Goal: Complete application form: Complete application form

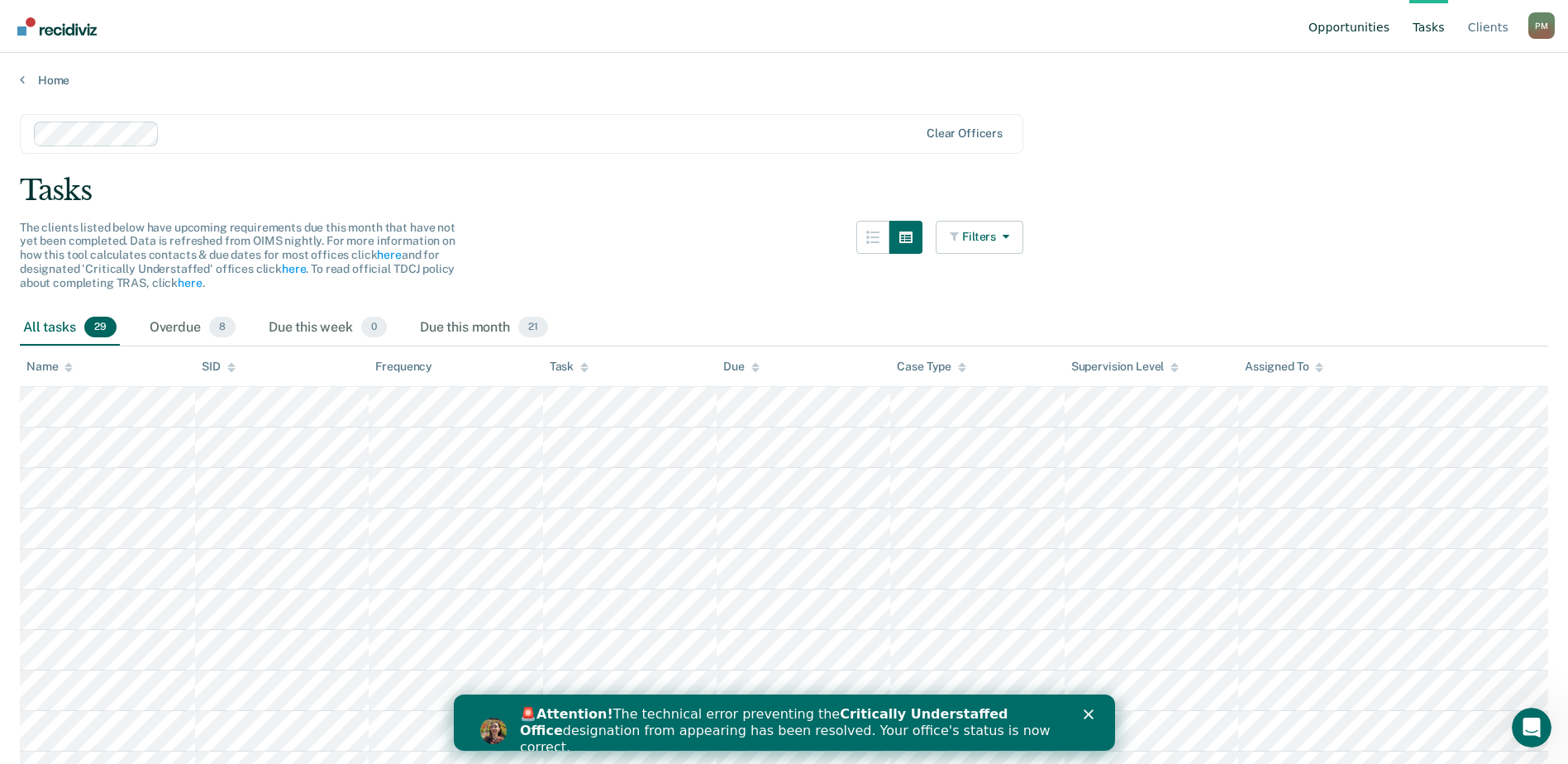
click at [1370, 26] on link "Opportunities" at bounding box center [1349, 26] width 88 height 53
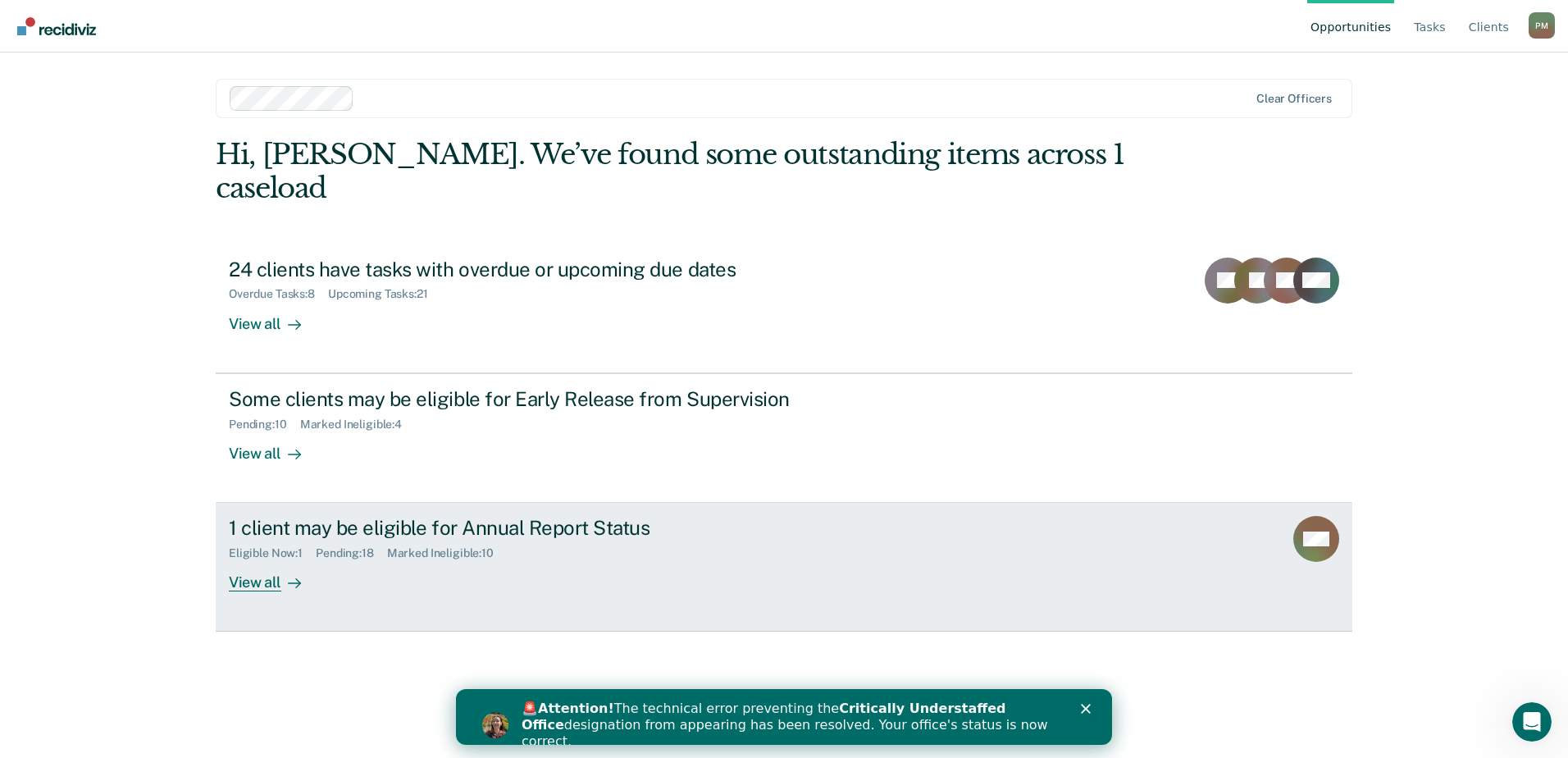
click at [266, 560] on div "View all" at bounding box center [274, 576] width 92 height 32
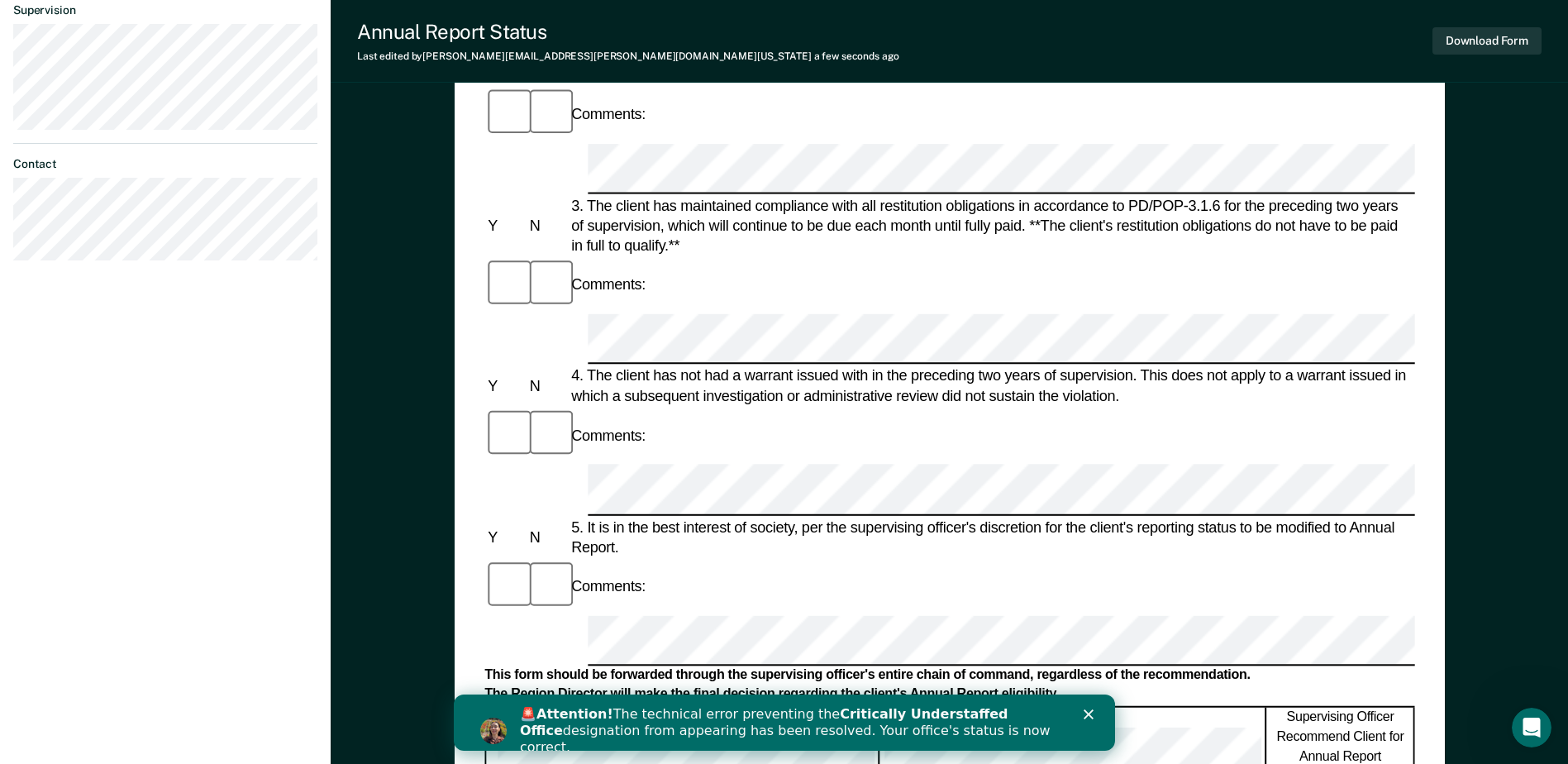
scroll to position [496, 0]
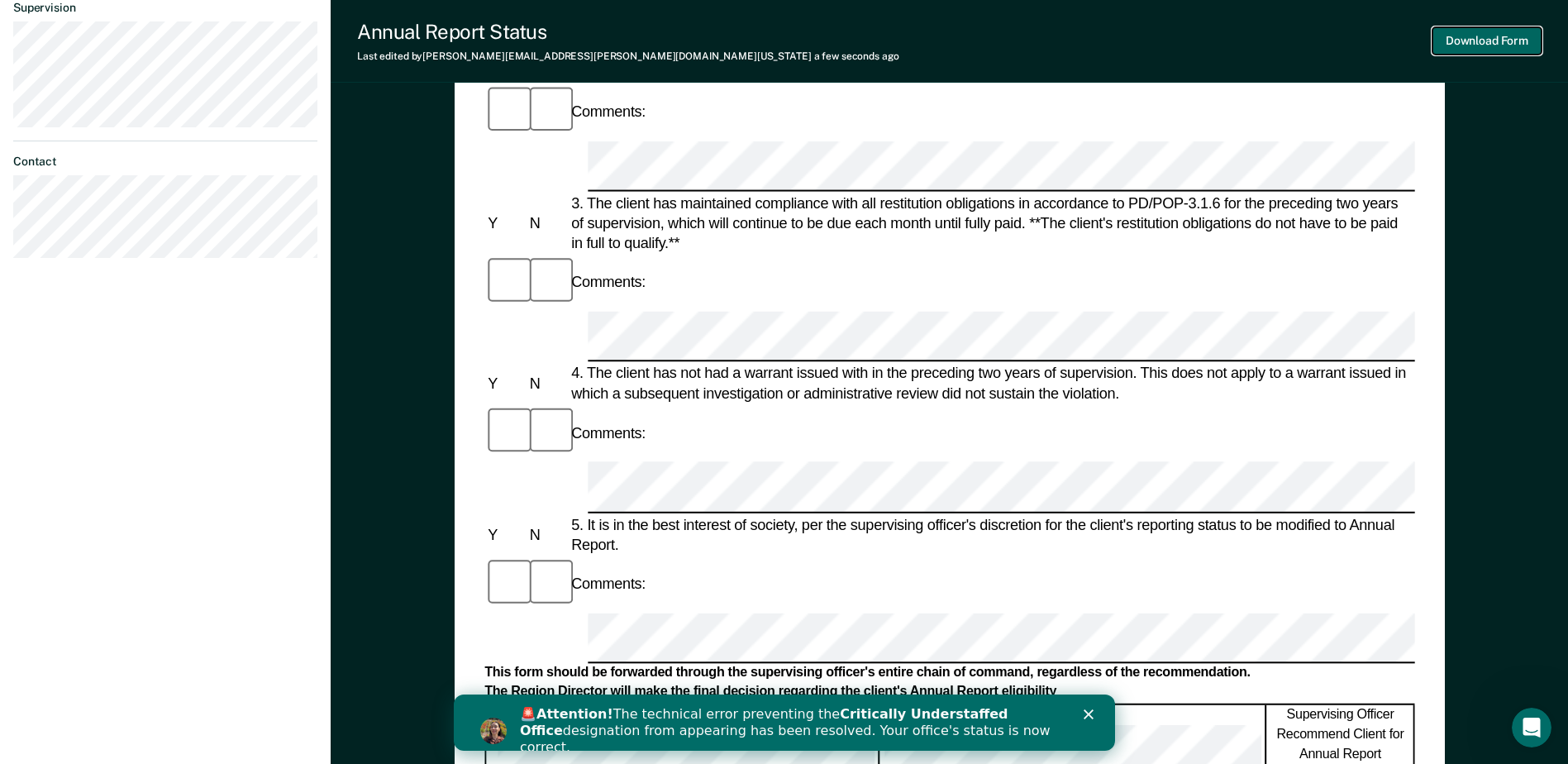
click at [1478, 42] on button "Download Form" at bounding box center [1487, 41] width 109 height 27
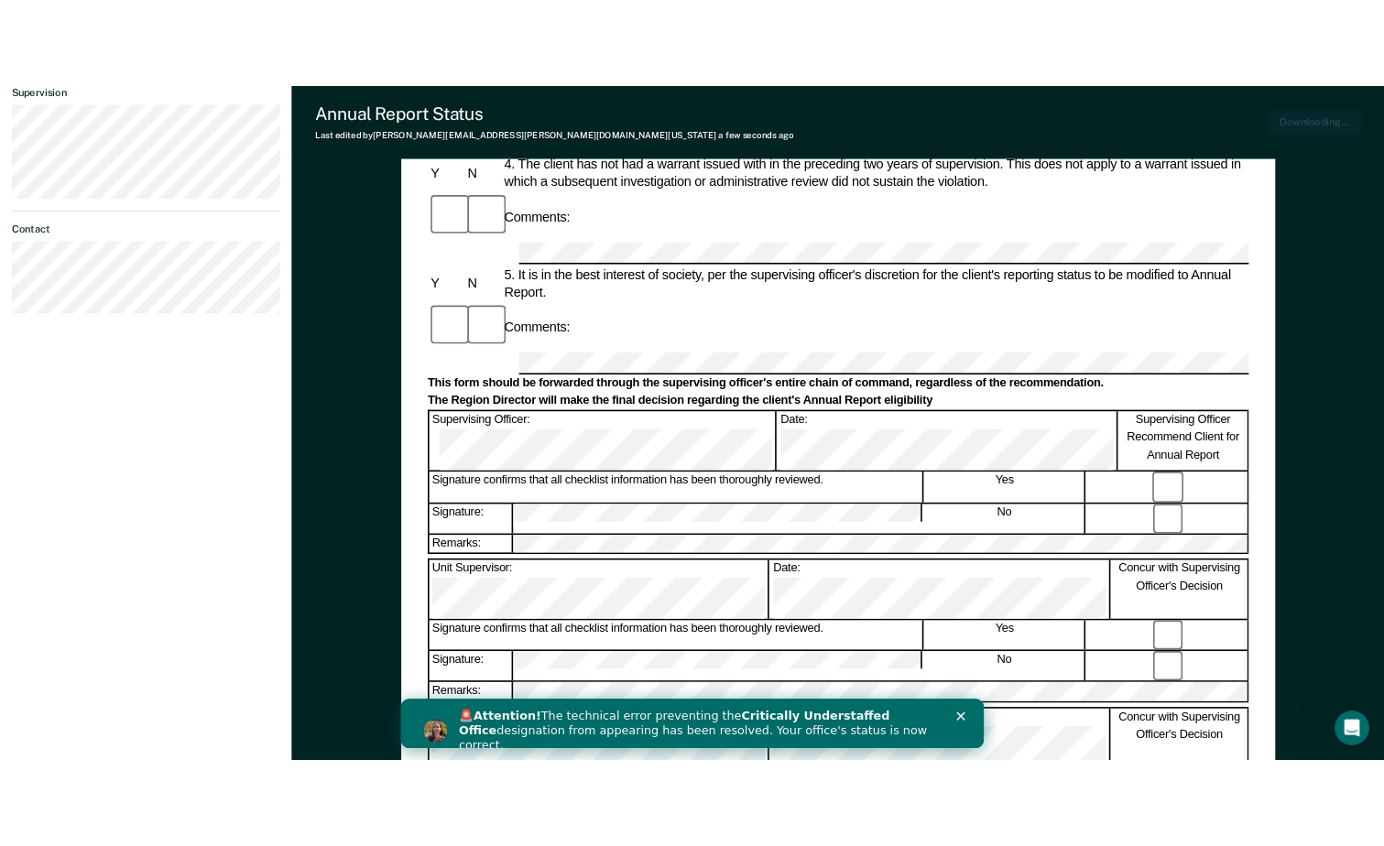
scroll to position [510, 0]
